Goal: Task Accomplishment & Management: Manage account settings

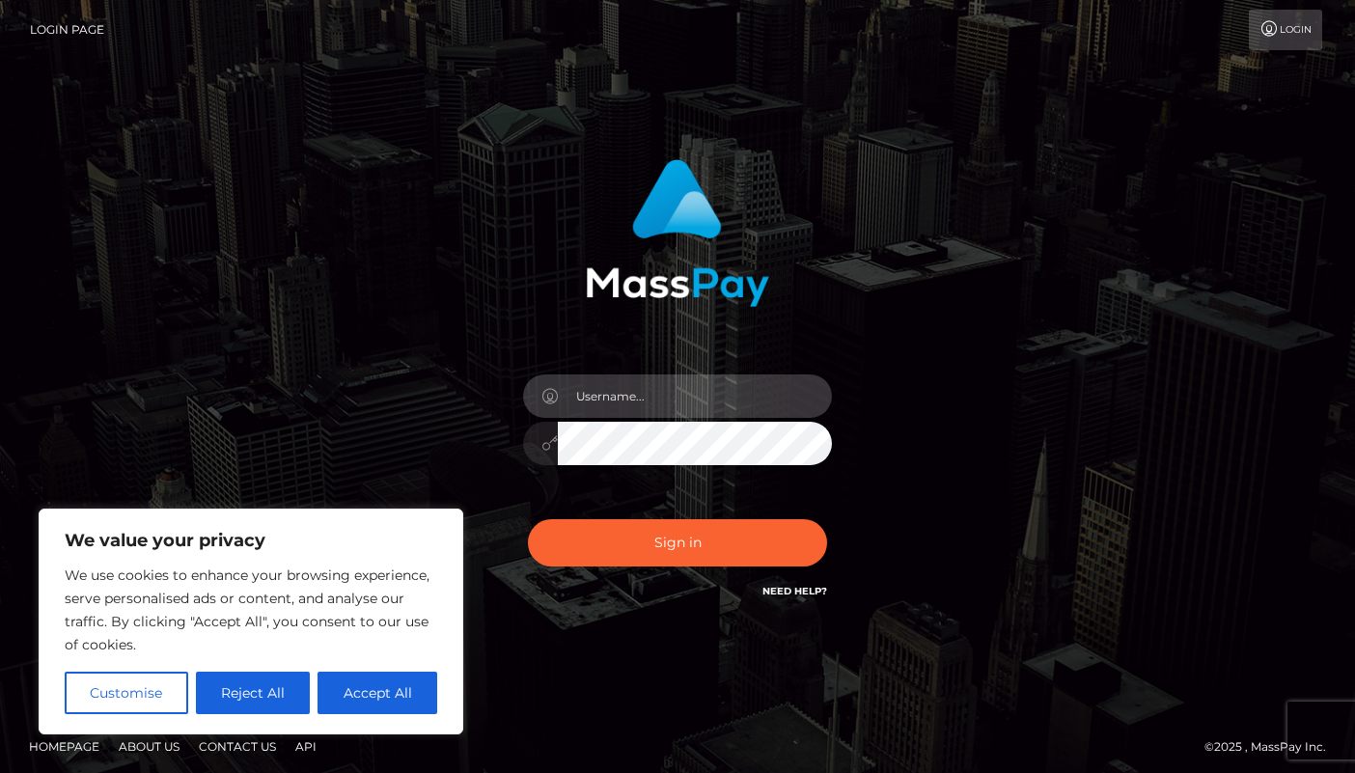
type input "[EMAIL_ADDRESS][DOMAIN_NAME]"
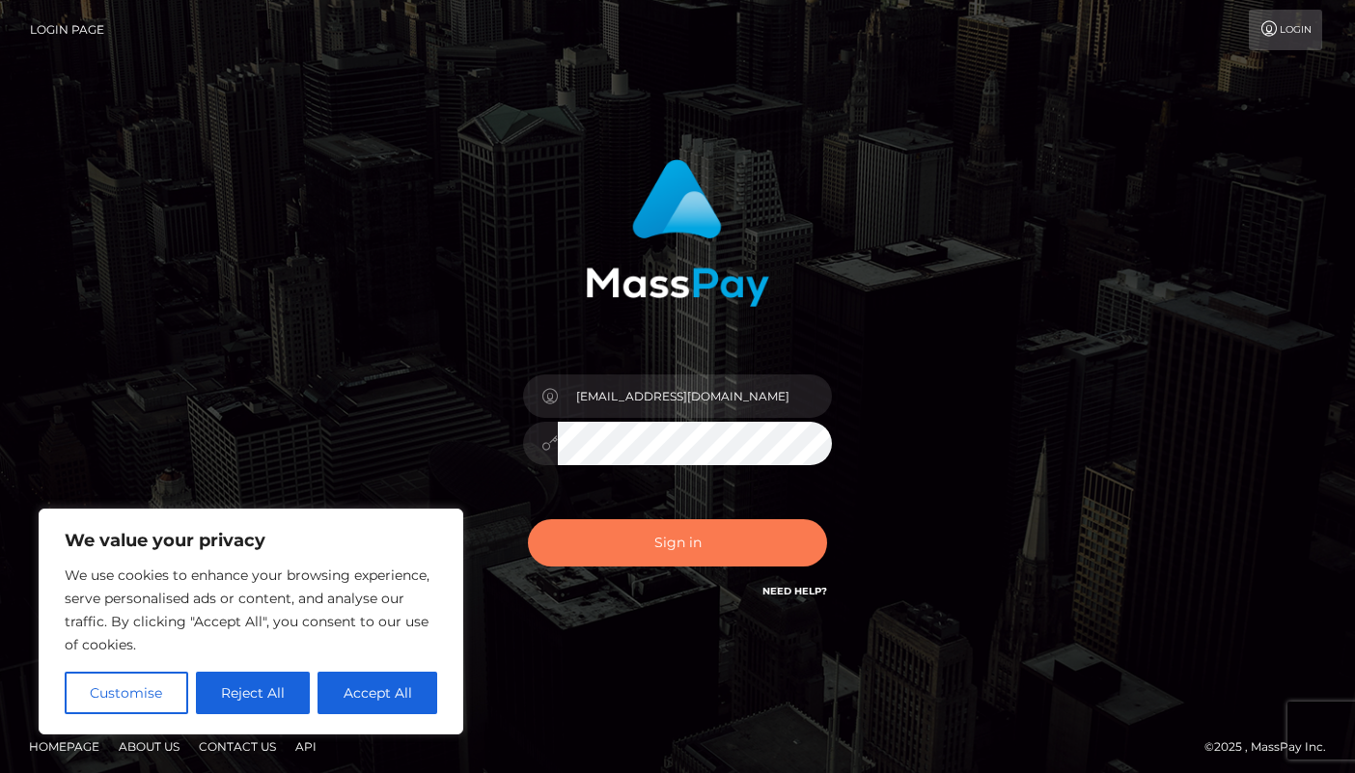
click at [653, 547] on button "Sign in" at bounding box center [677, 542] width 299 height 47
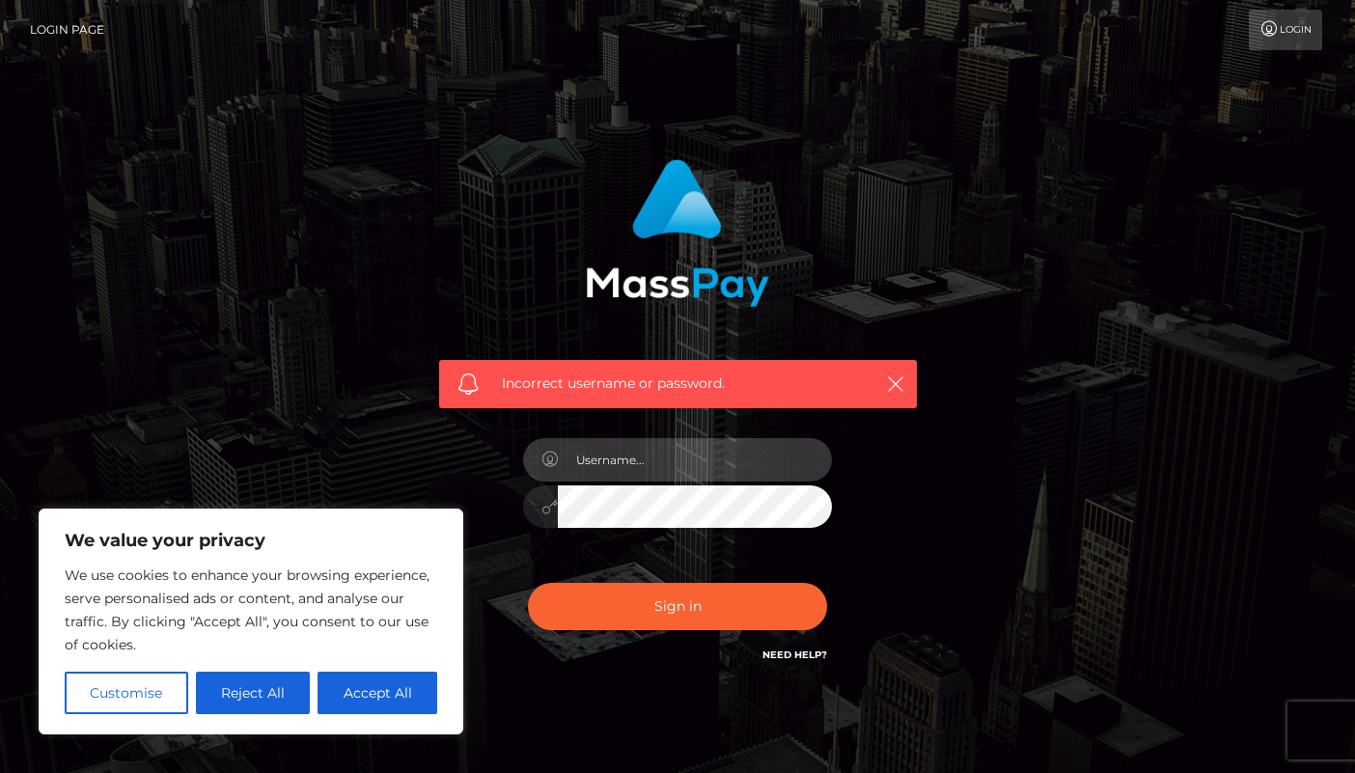
type input "[EMAIL_ADDRESS][DOMAIN_NAME]"
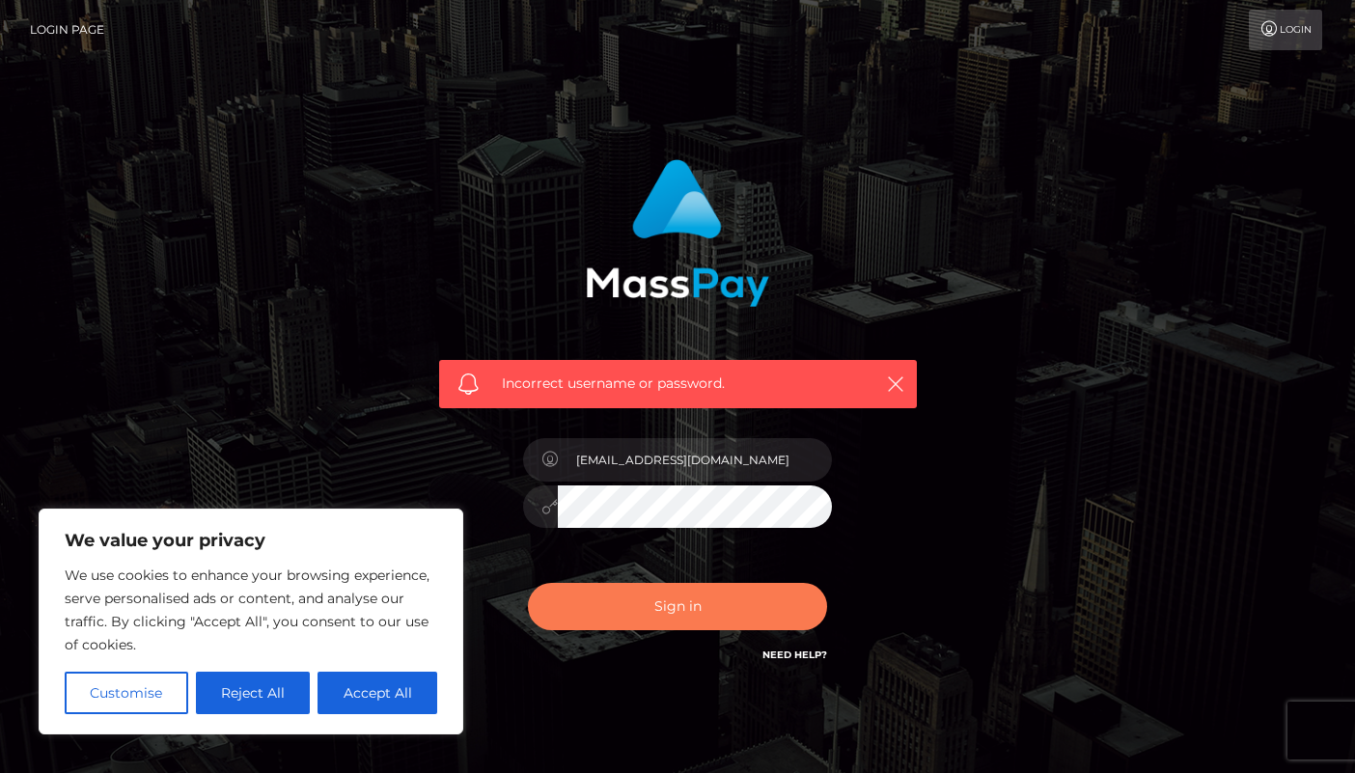
click at [686, 621] on button "Sign in" at bounding box center [677, 606] width 299 height 47
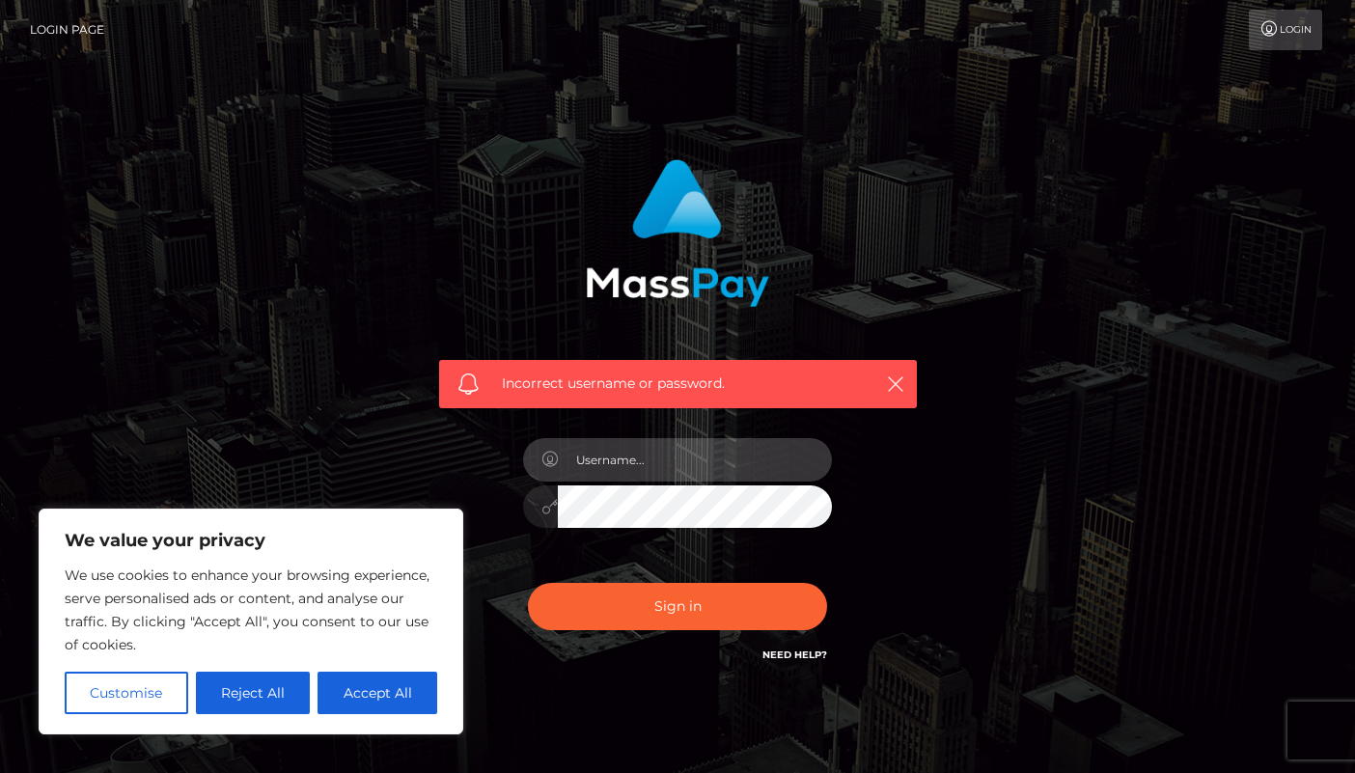
type input "[EMAIL_ADDRESS][DOMAIN_NAME]"
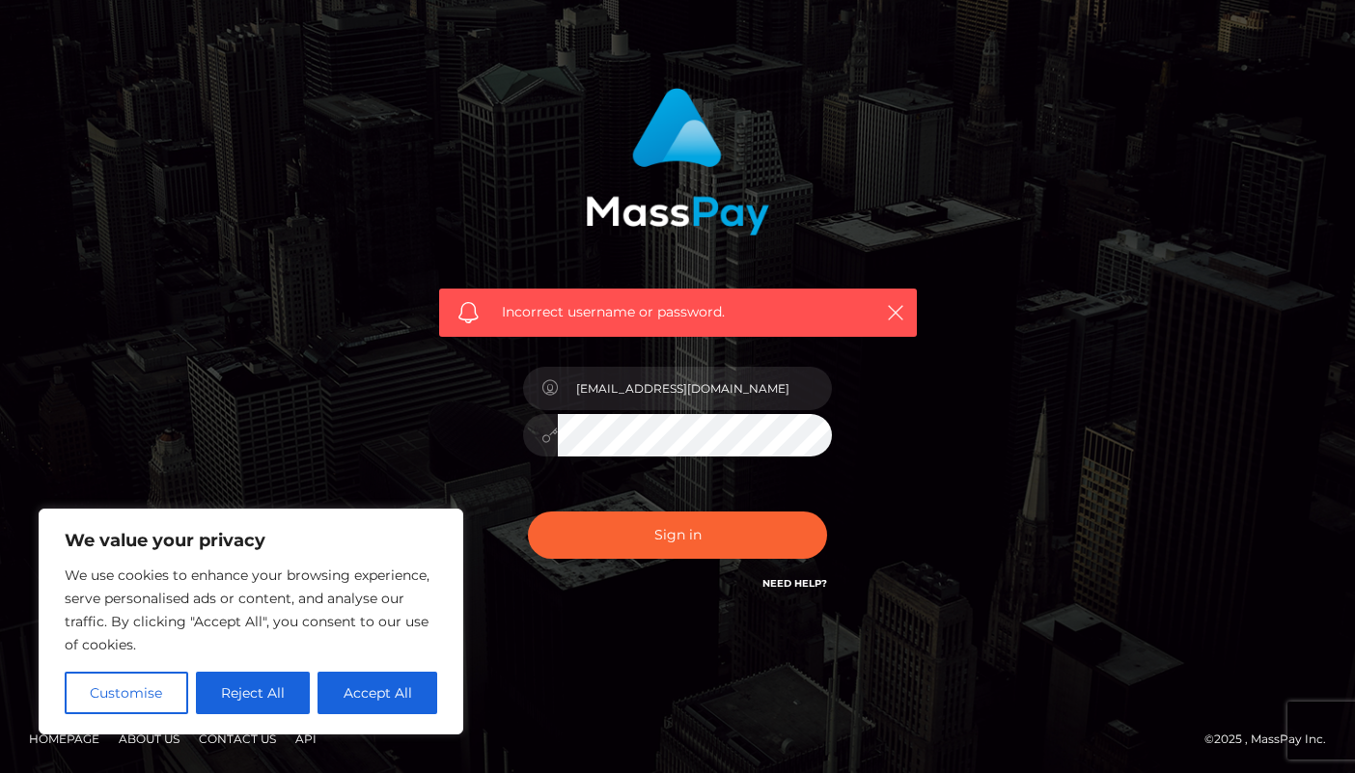
click at [780, 581] on link "Need Help?" at bounding box center [795, 583] width 65 height 13
click at [350, 707] on button "Accept All" at bounding box center [378, 693] width 120 height 42
checkbox input "true"
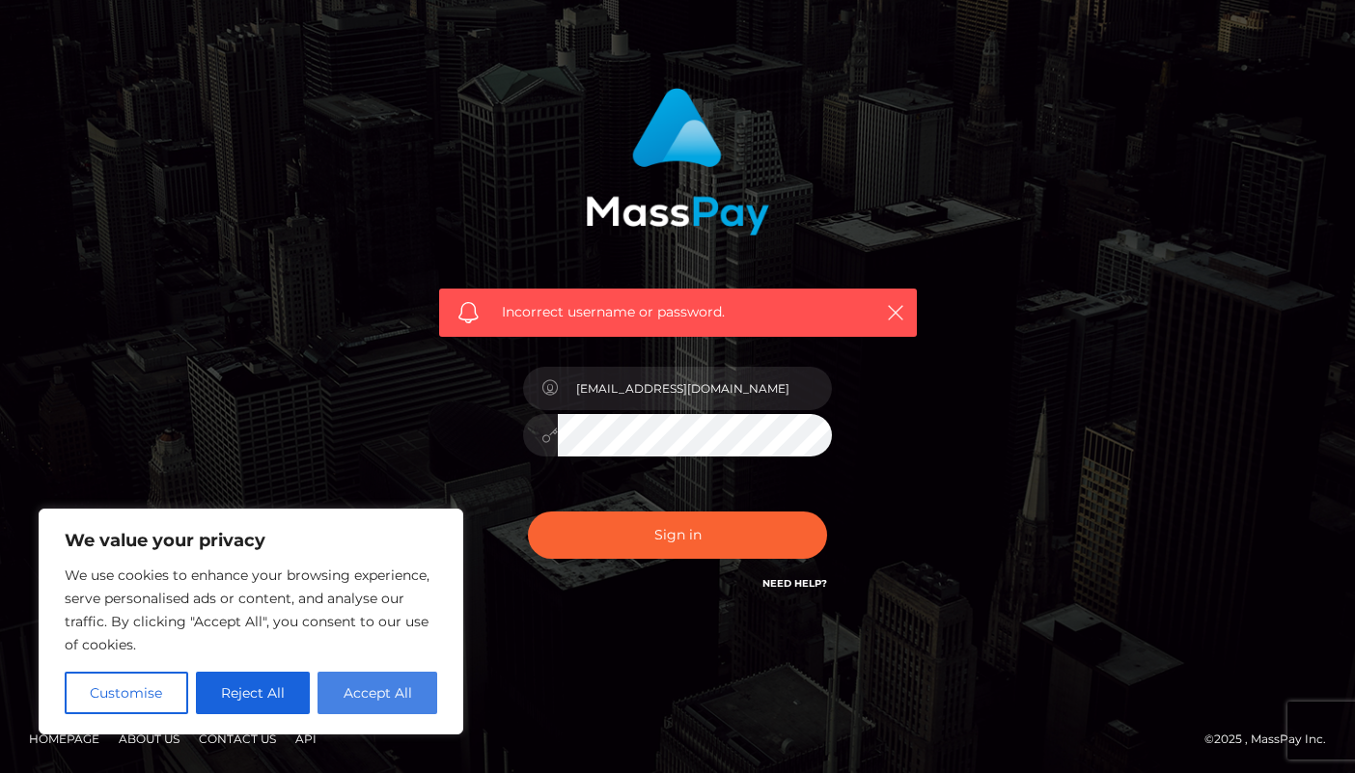
checkbox input "true"
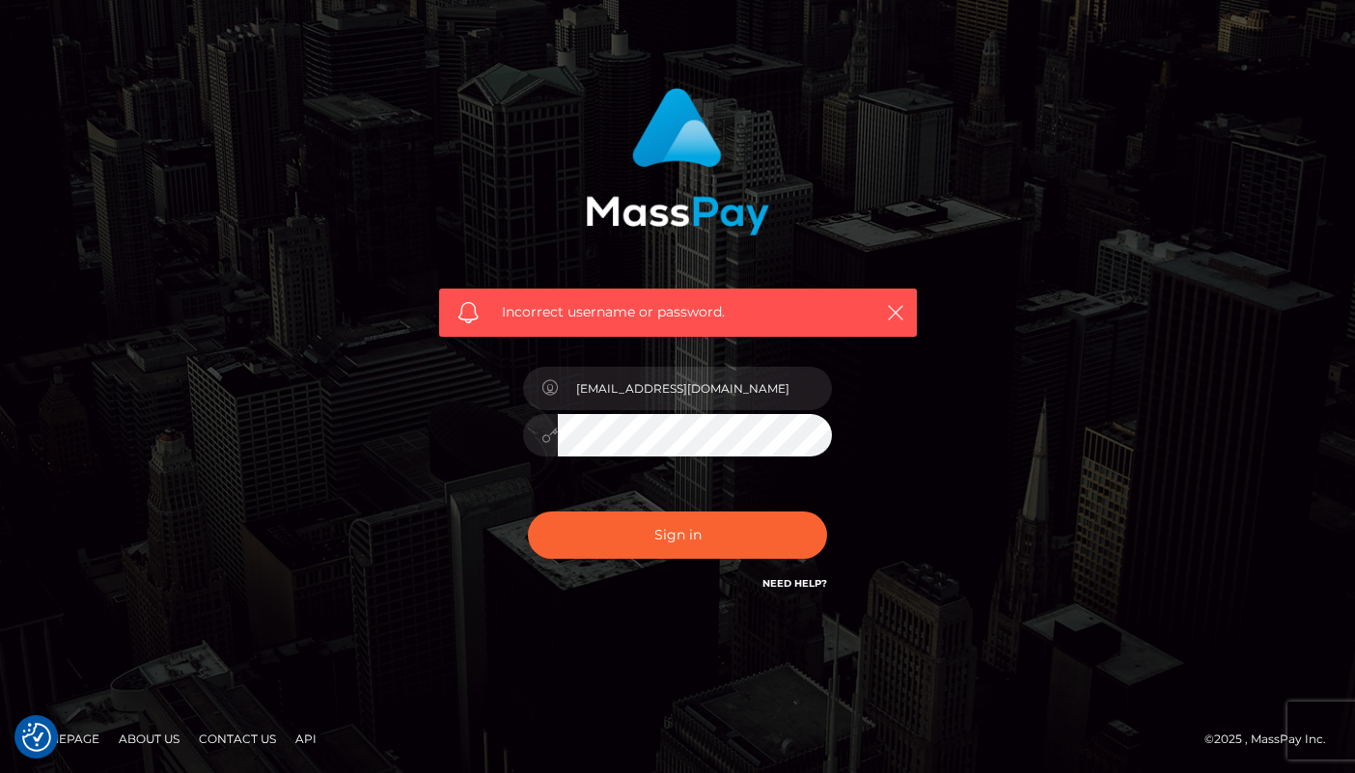
scroll to position [52, 0]
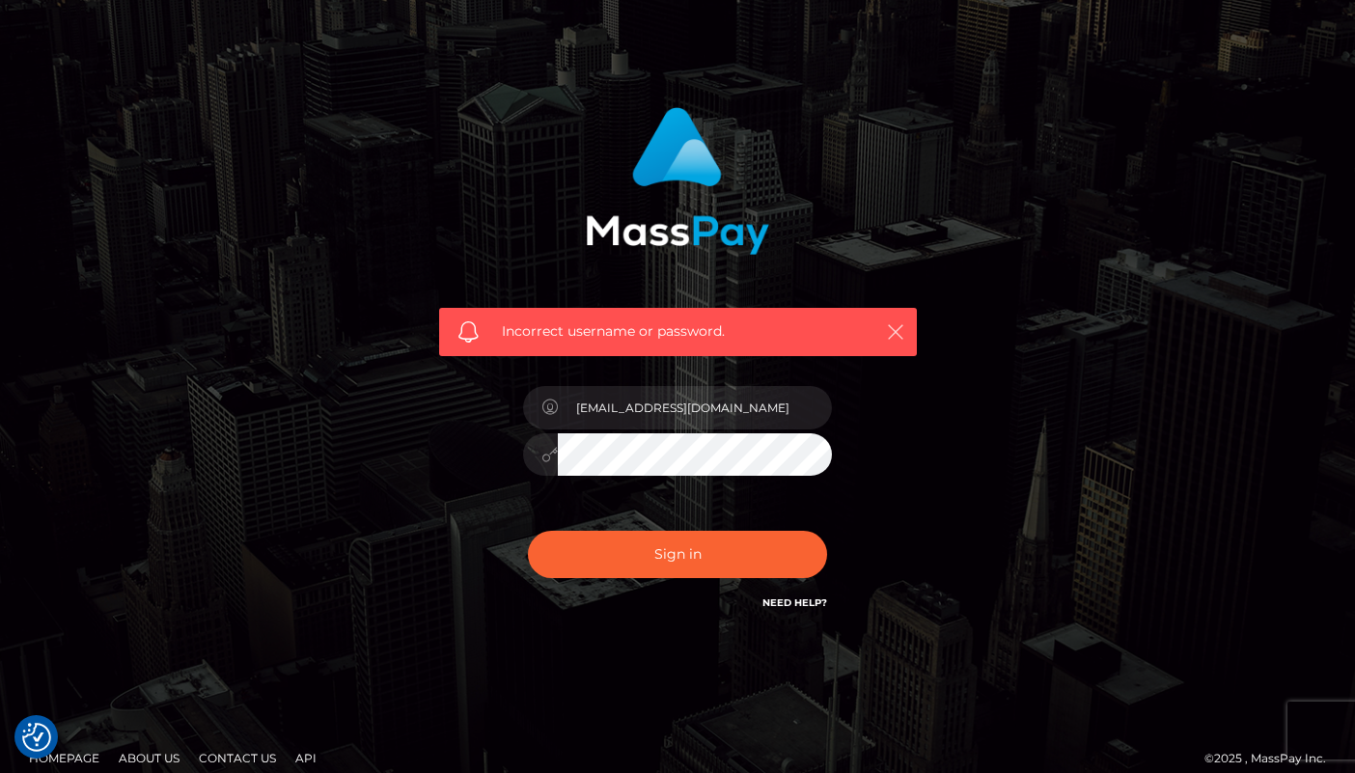
click at [891, 336] on icon "button" at bounding box center [895, 331] width 19 height 19
click at [895, 323] on icon "button" at bounding box center [895, 331] width 19 height 19
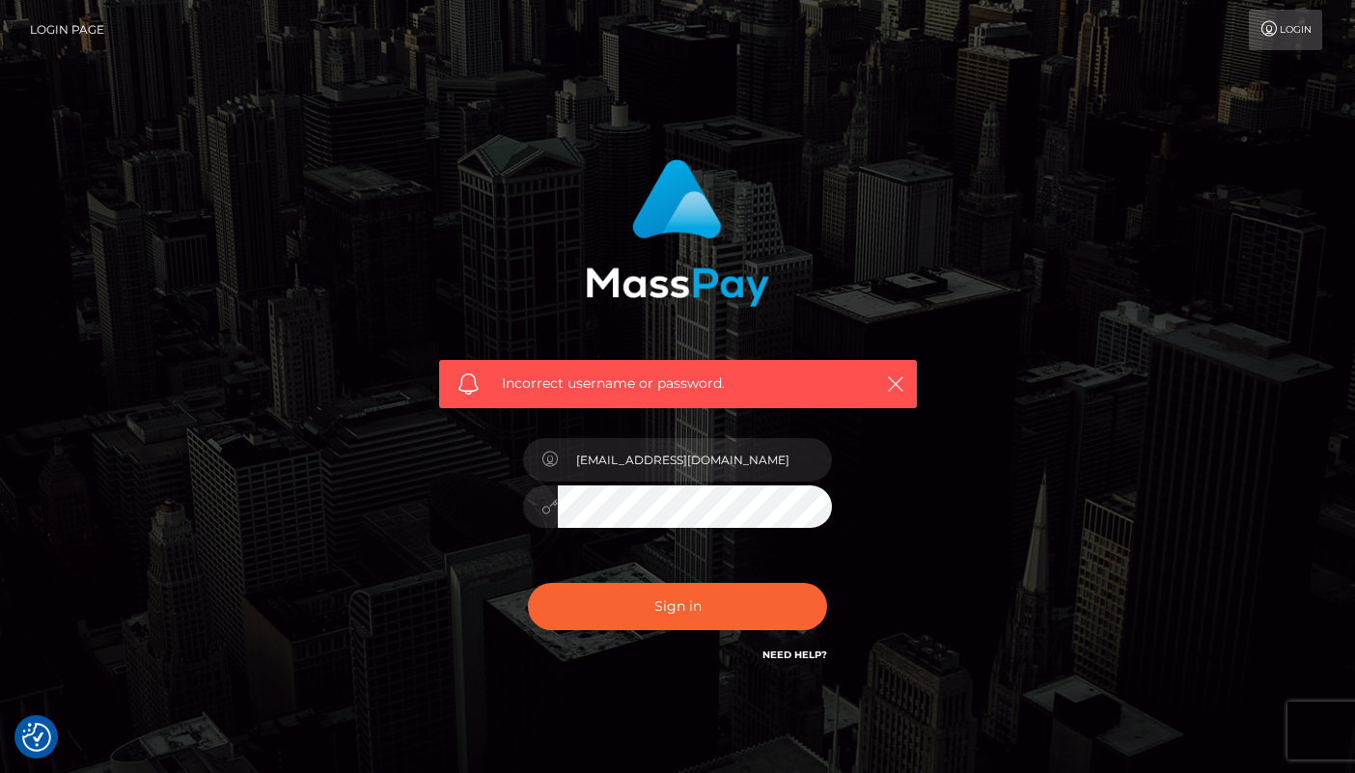
click at [1294, 26] on link "Login" at bounding box center [1285, 30] width 73 height 41
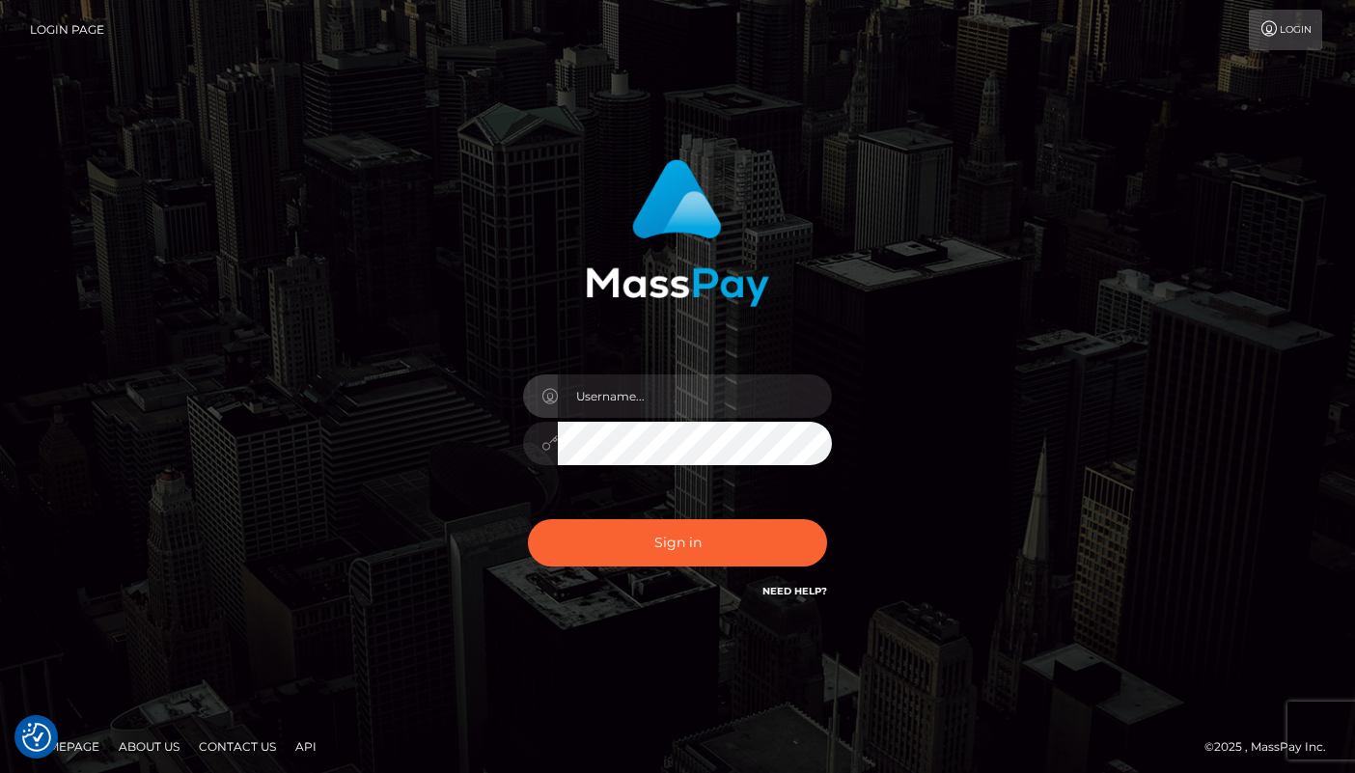
click at [723, 617] on form at bounding box center [678, 390] width 507 height 491
click at [631, 407] on input "text" at bounding box center [695, 396] width 274 height 43
type input "[EMAIL_ADDRESS][DOMAIN_NAME]"
click at [528, 519] on button "Sign in" at bounding box center [677, 542] width 299 height 47
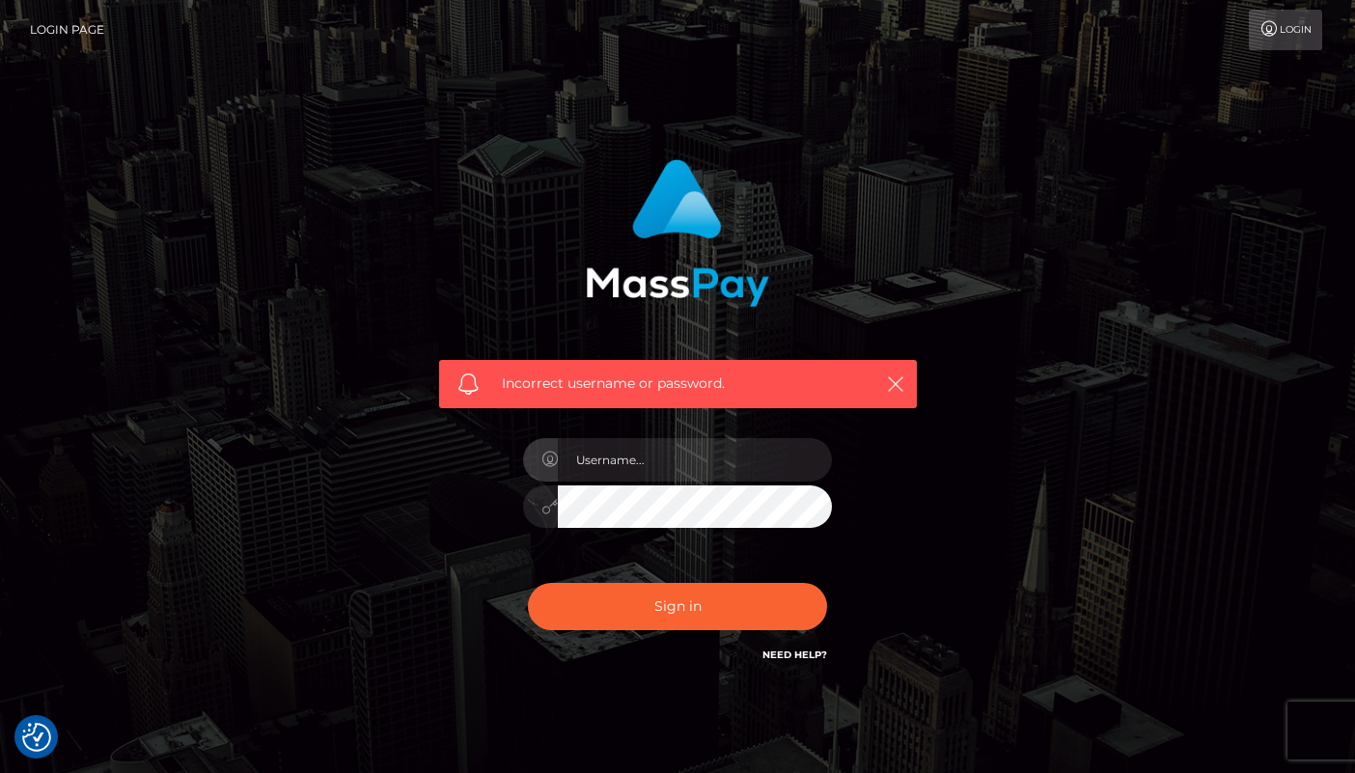
click at [807, 650] on link "Need Help?" at bounding box center [795, 655] width 65 height 13
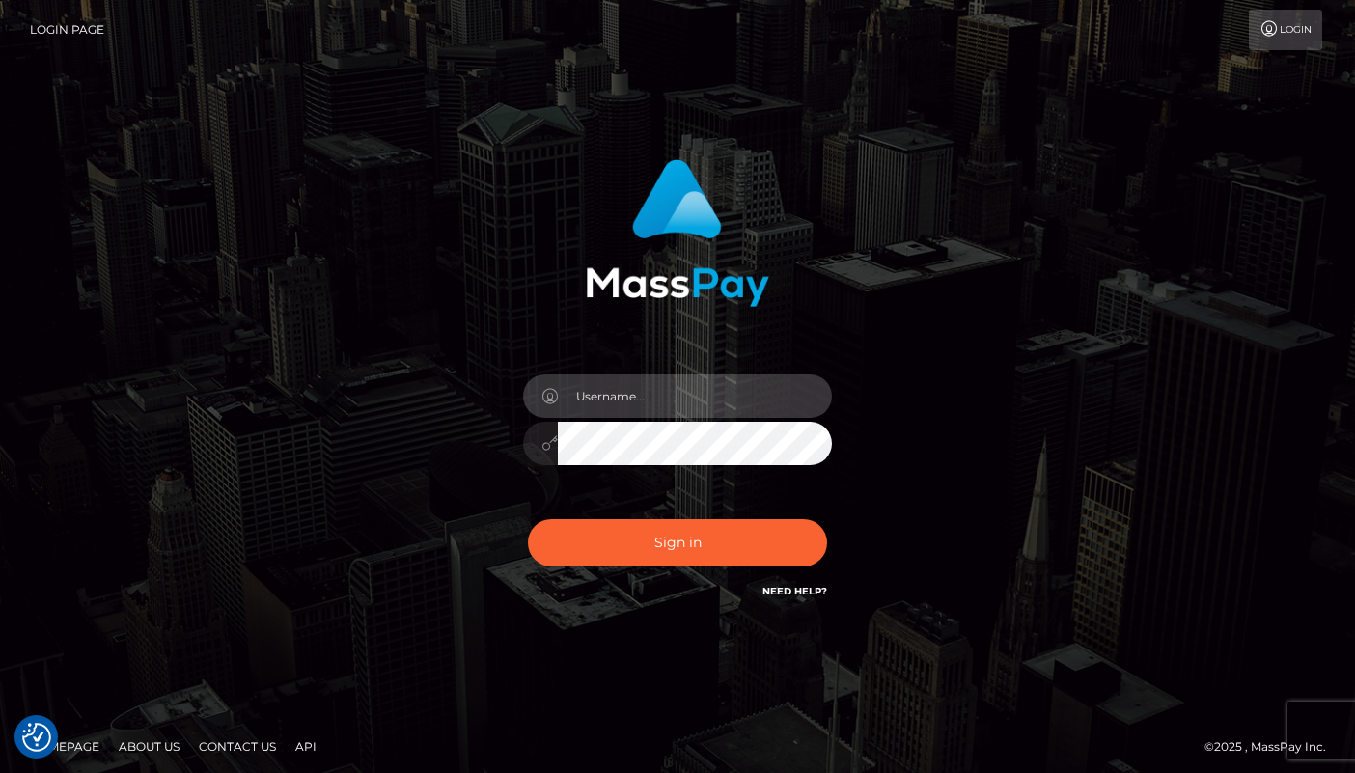
type input "pinkelle.of@gmail.com"
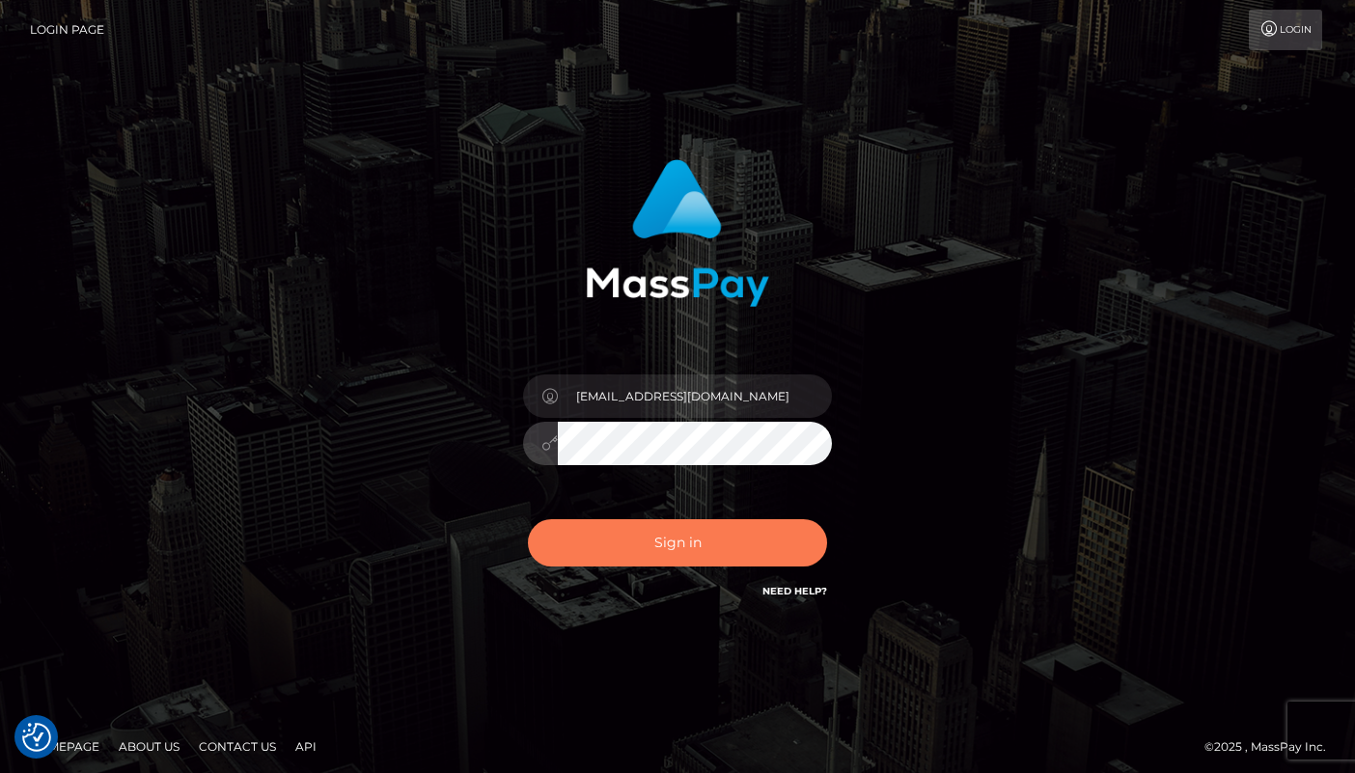
click at [653, 550] on button "Sign in" at bounding box center [677, 542] width 299 height 47
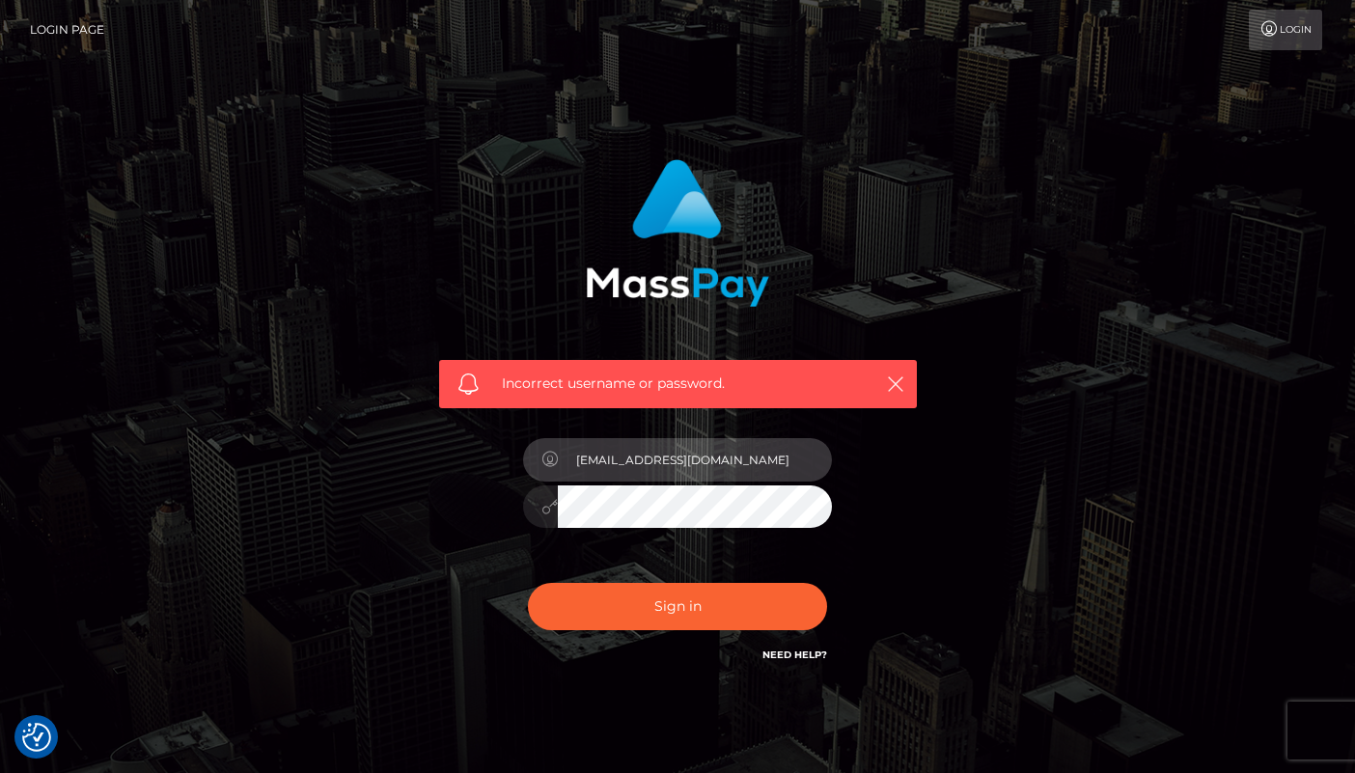
type input "[EMAIL_ADDRESS][DOMAIN_NAME]"
click at [528, 583] on button "Sign in" at bounding box center [677, 606] width 299 height 47
type input "[EMAIL_ADDRESS][DOMAIN_NAME]"
click at [528, 583] on button "Sign in" at bounding box center [677, 606] width 299 height 47
click at [397, 503] on div "Incorrect username or password." at bounding box center [677, 422] width 1101 height 555
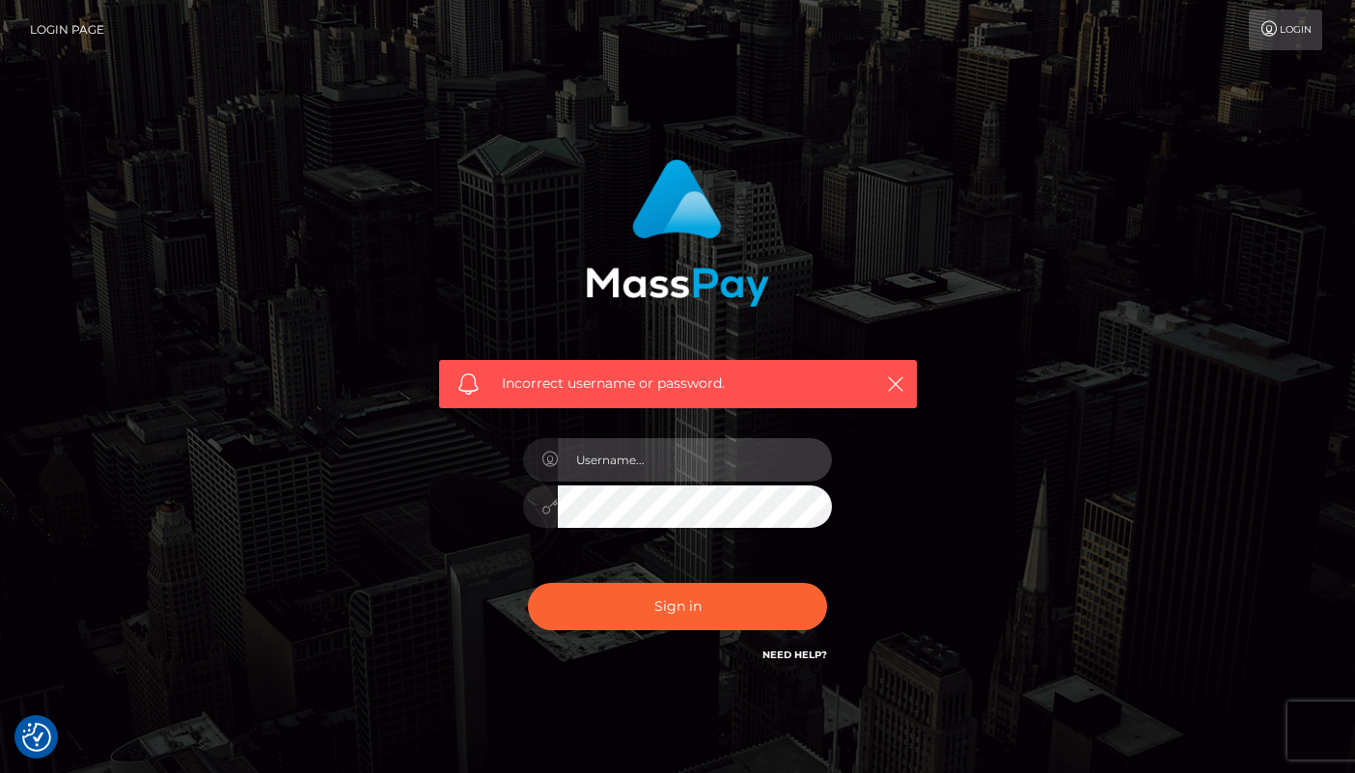
click at [594, 450] on input "text" at bounding box center [695, 459] width 274 height 43
type input "pinkelle.of@gmail.com"
click at [502, 494] on div "Incorrect username or password. pinkelle.of@gmail.com" at bounding box center [678, 413] width 507 height 536
click at [528, 583] on button "Sign in" at bounding box center [677, 606] width 299 height 47
